Goal: Information Seeking & Learning: Learn about a topic

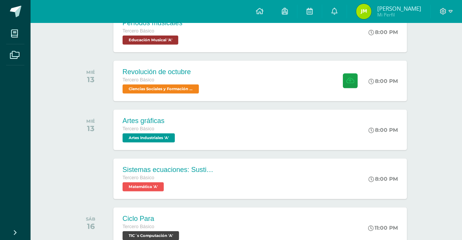
scroll to position [304, 0]
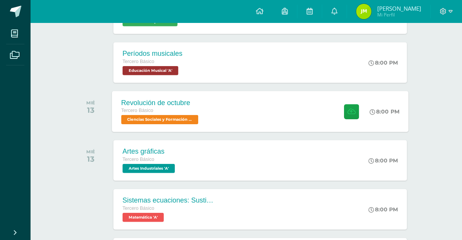
click at [261, 113] on div "Revolución de octubre Tercero Básico Ciencias Sociales y Formación Ciudadana 'A…" at bounding box center [260, 111] width 297 height 41
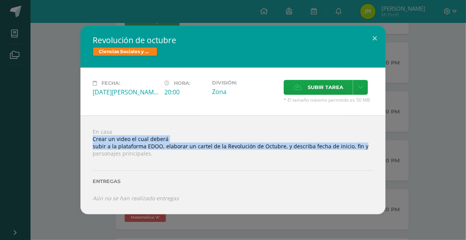
drag, startPoint x: 94, startPoint y: 140, endPoint x: 362, endPoint y: 149, distance: 268.1
click at [362, 149] on div "En casa Crear un video el cual deberá subir a la plataforma EDOO, elaborar un c…" at bounding box center [233, 164] width 305 height 99
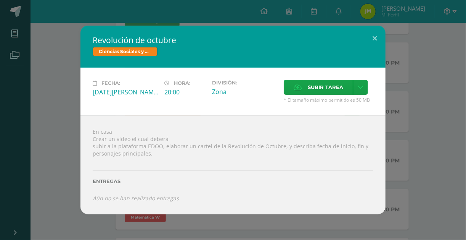
drag, startPoint x: 362, startPoint y: 149, endPoint x: 339, endPoint y: 157, distance: 24.9
click at [339, 157] on div at bounding box center [233, 160] width 281 height 6
click at [376, 37] on button at bounding box center [375, 39] width 22 height 26
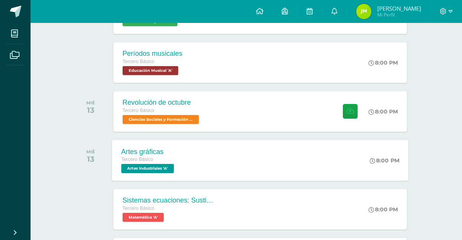
click at [176, 157] on div "Tercero Básico" at bounding box center [148, 159] width 55 height 8
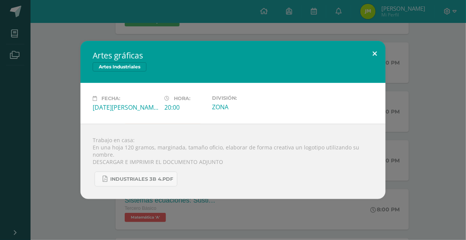
click at [368, 53] on button at bounding box center [375, 54] width 22 height 26
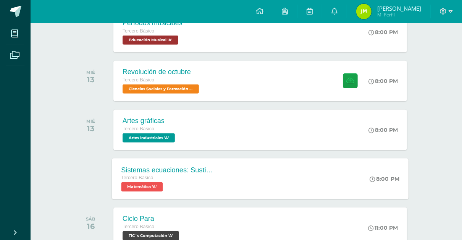
scroll to position [365, 0]
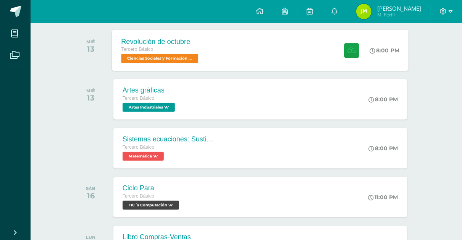
click at [218, 52] on div "Revolución de octubre Tercero Básico Ciencias Sociales y Formación Ciudadana 'A…" at bounding box center [260, 50] width 297 height 41
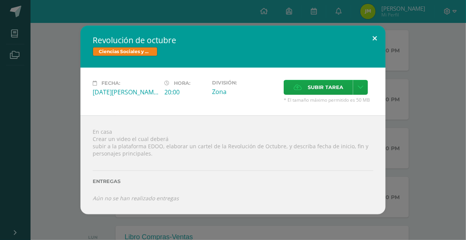
click at [378, 39] on button at bounding box center [375, 39] width 22 height 26
